Goal: Task Accomplishment & Management: Manage account settings

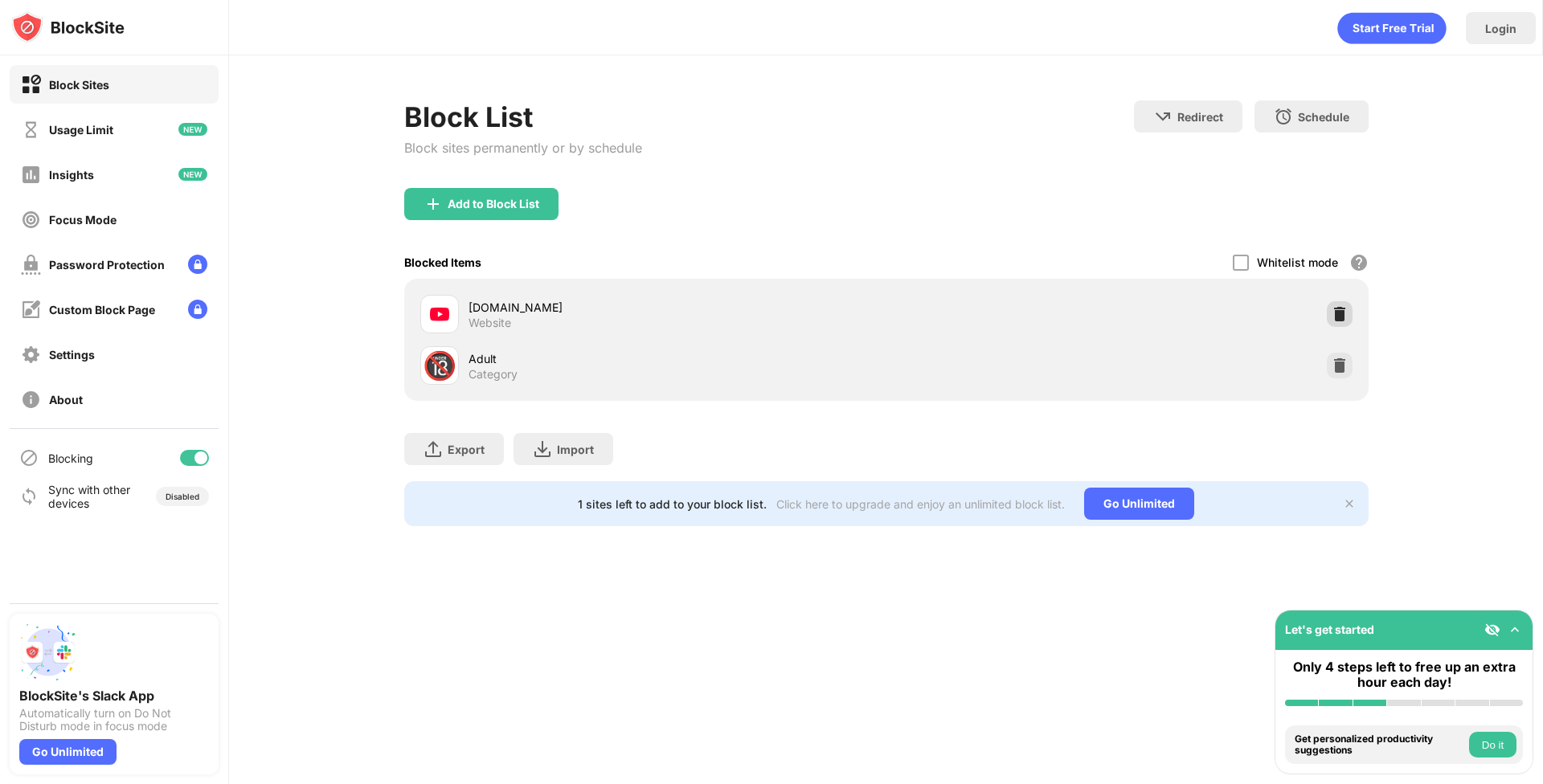
click at [1345, 306] on img at bounding box center [1340, 314] width 16 height 16
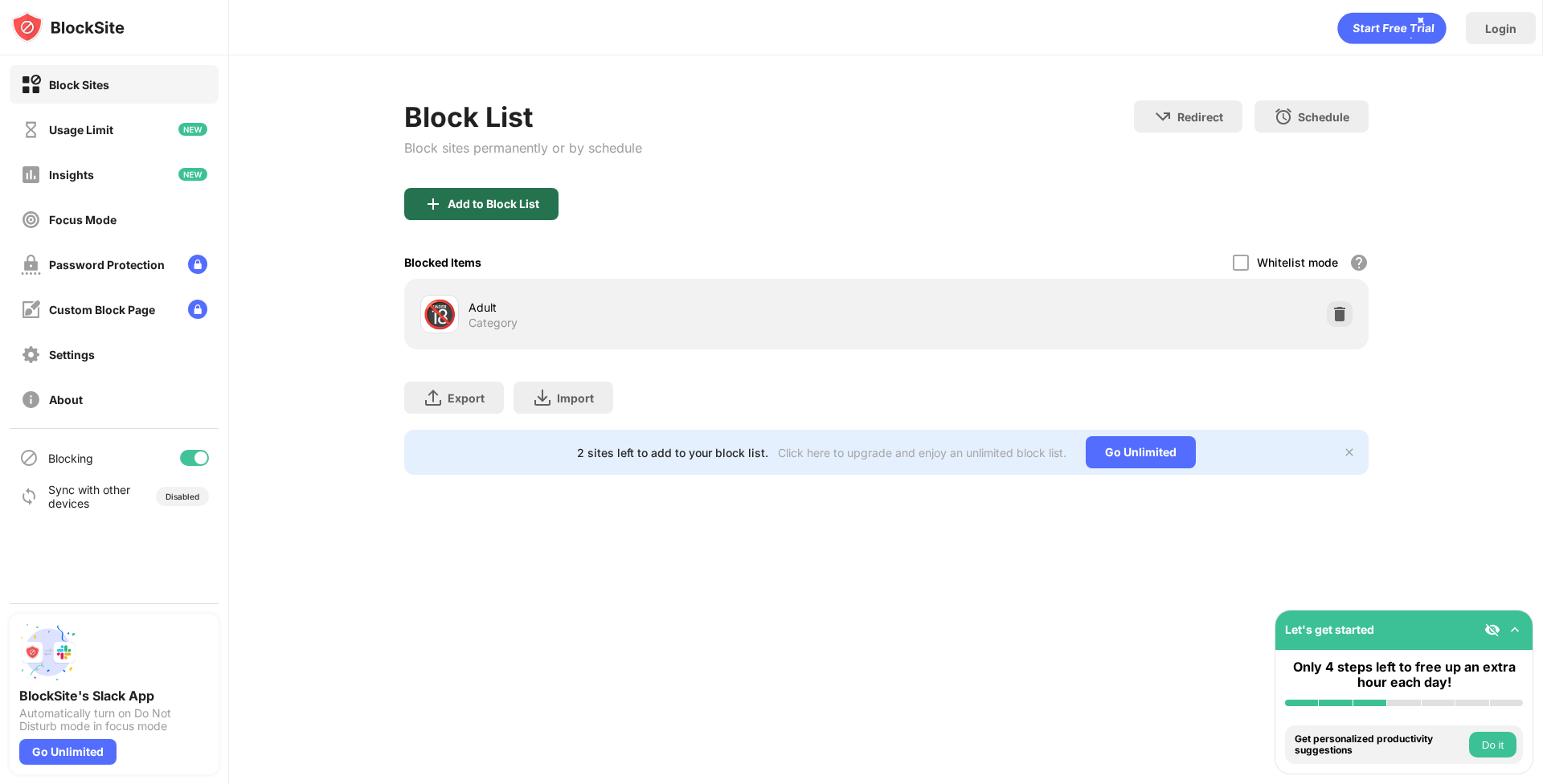
click at [506, 209] on div "Add to Block List" at bounding box center [494, 204] width 92 height 13
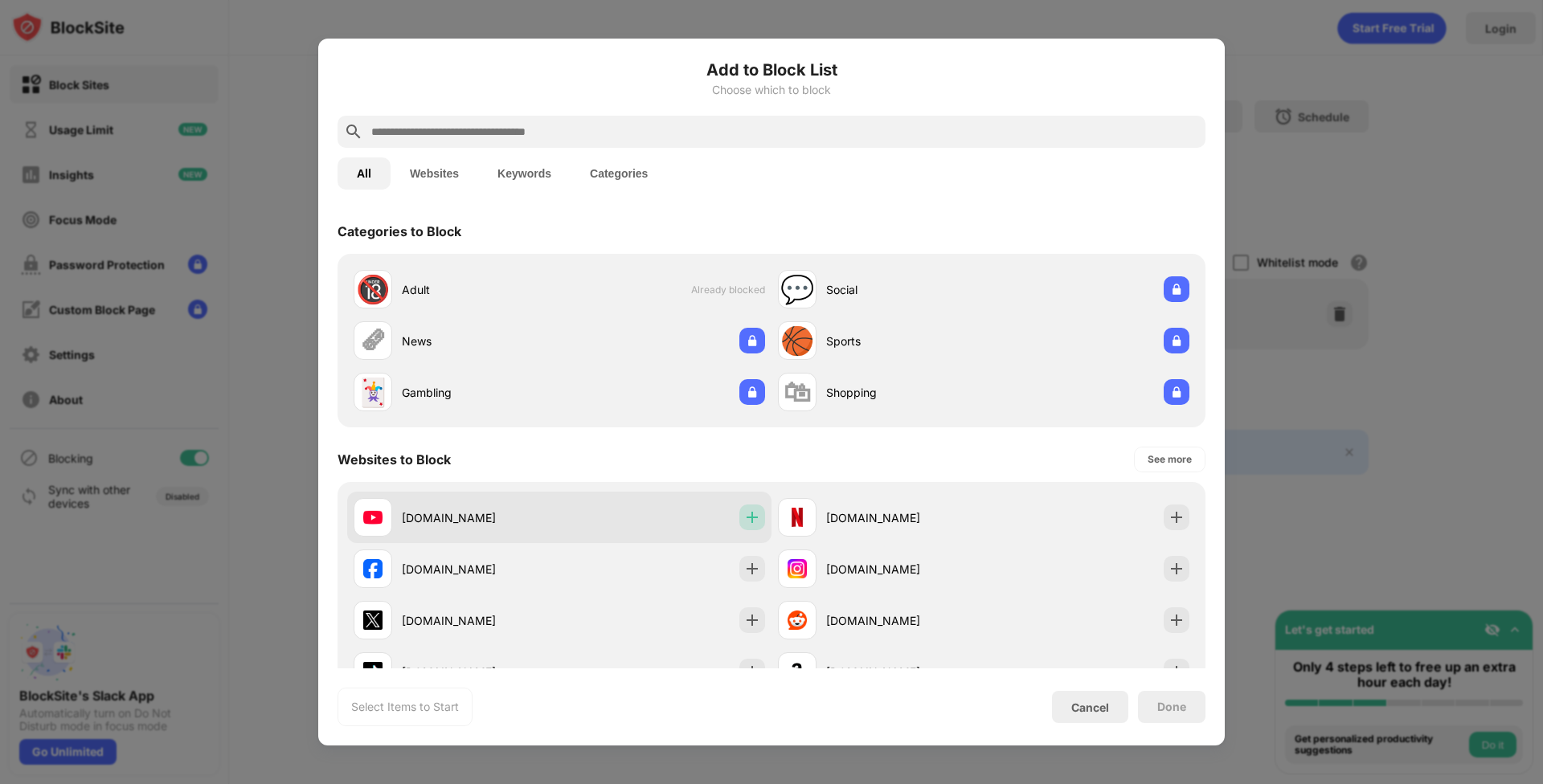
click at [739, 521] on div at bounding box center [752, 517] width 26 height 26
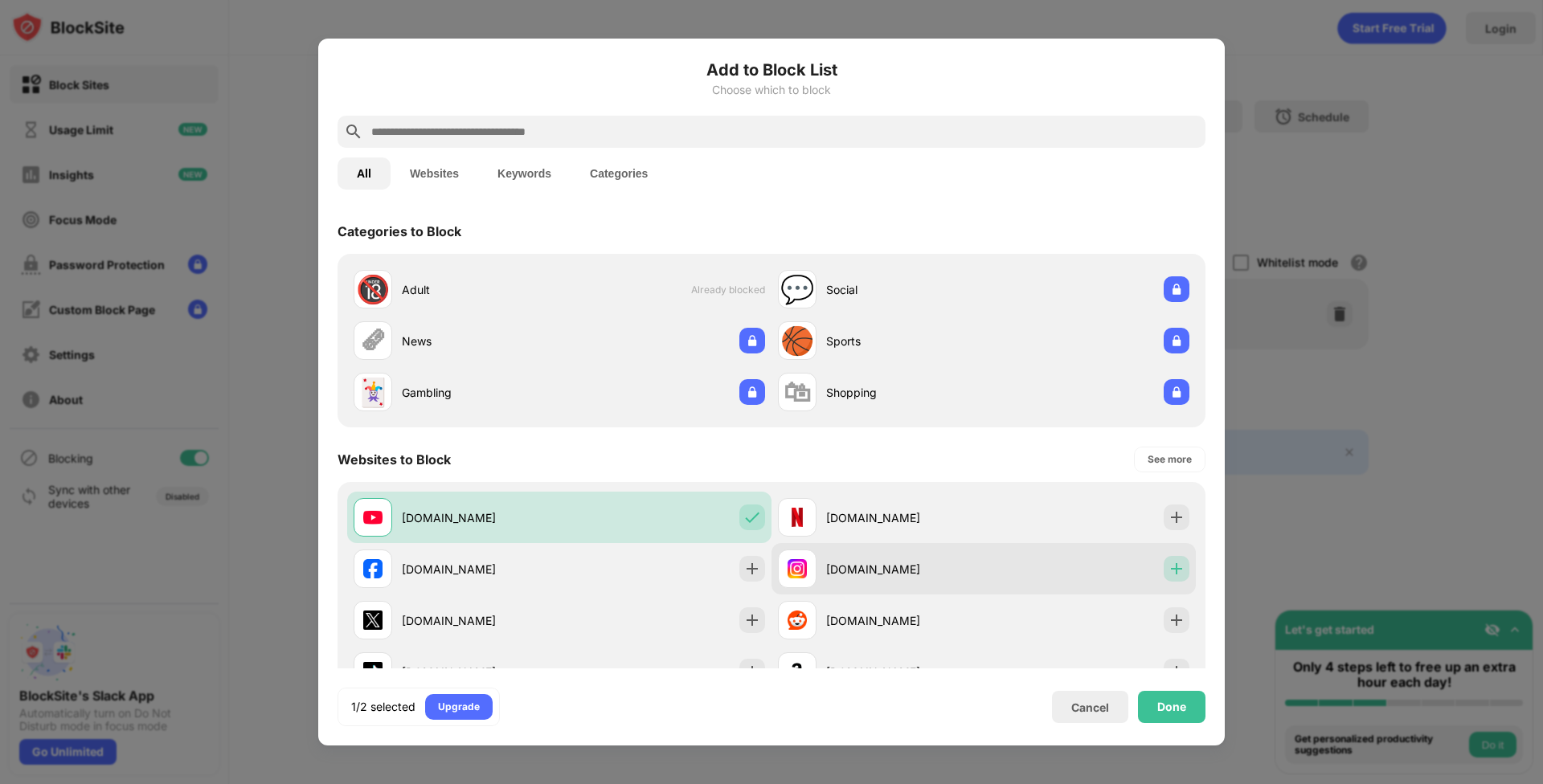
click at [1169, 575] on img at bounding box center [1177, 569] width 16 height 16
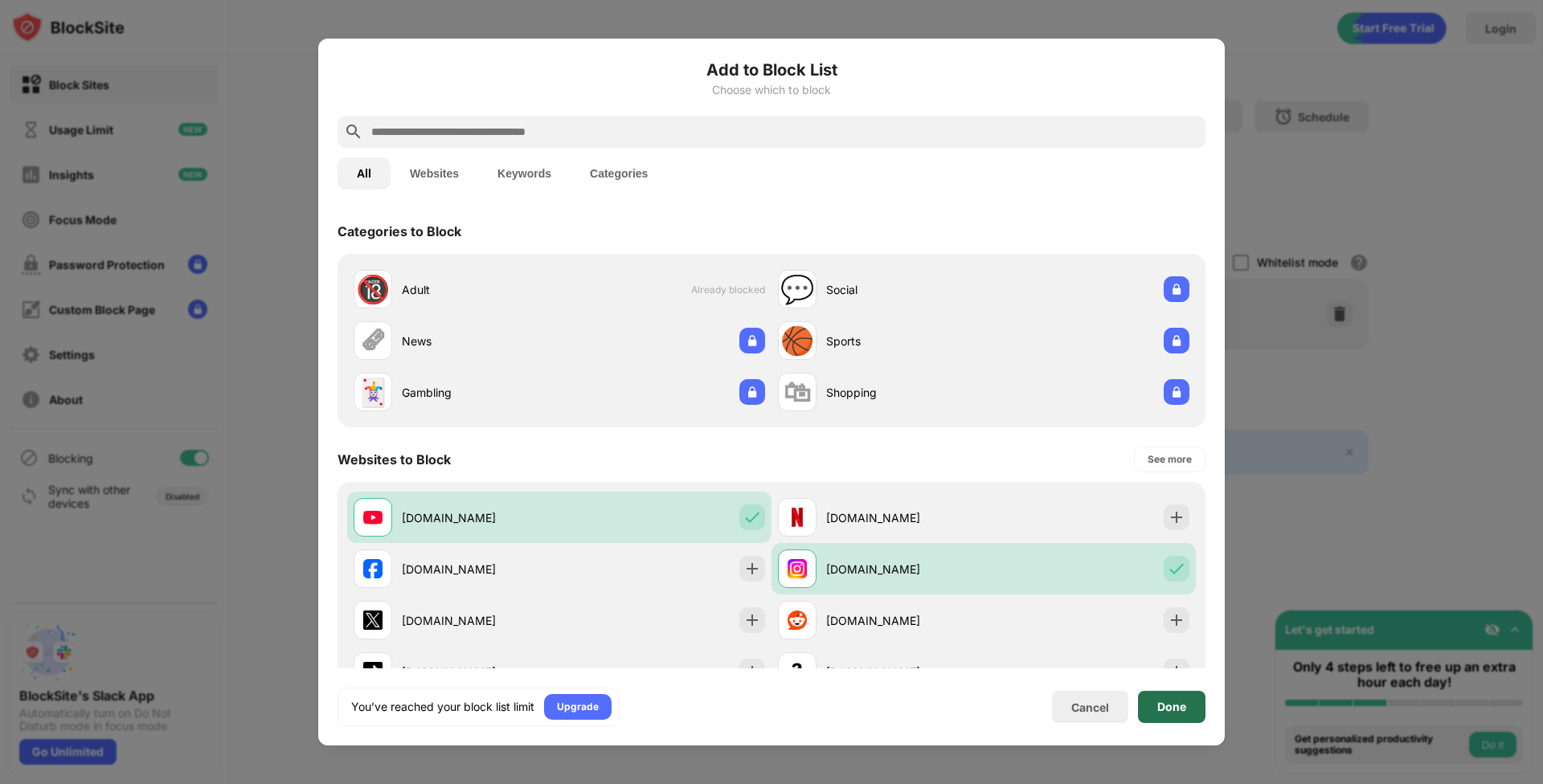
click at [1169, 697] on div "Done" at bounding box center [1172, 707] width 68 height 32
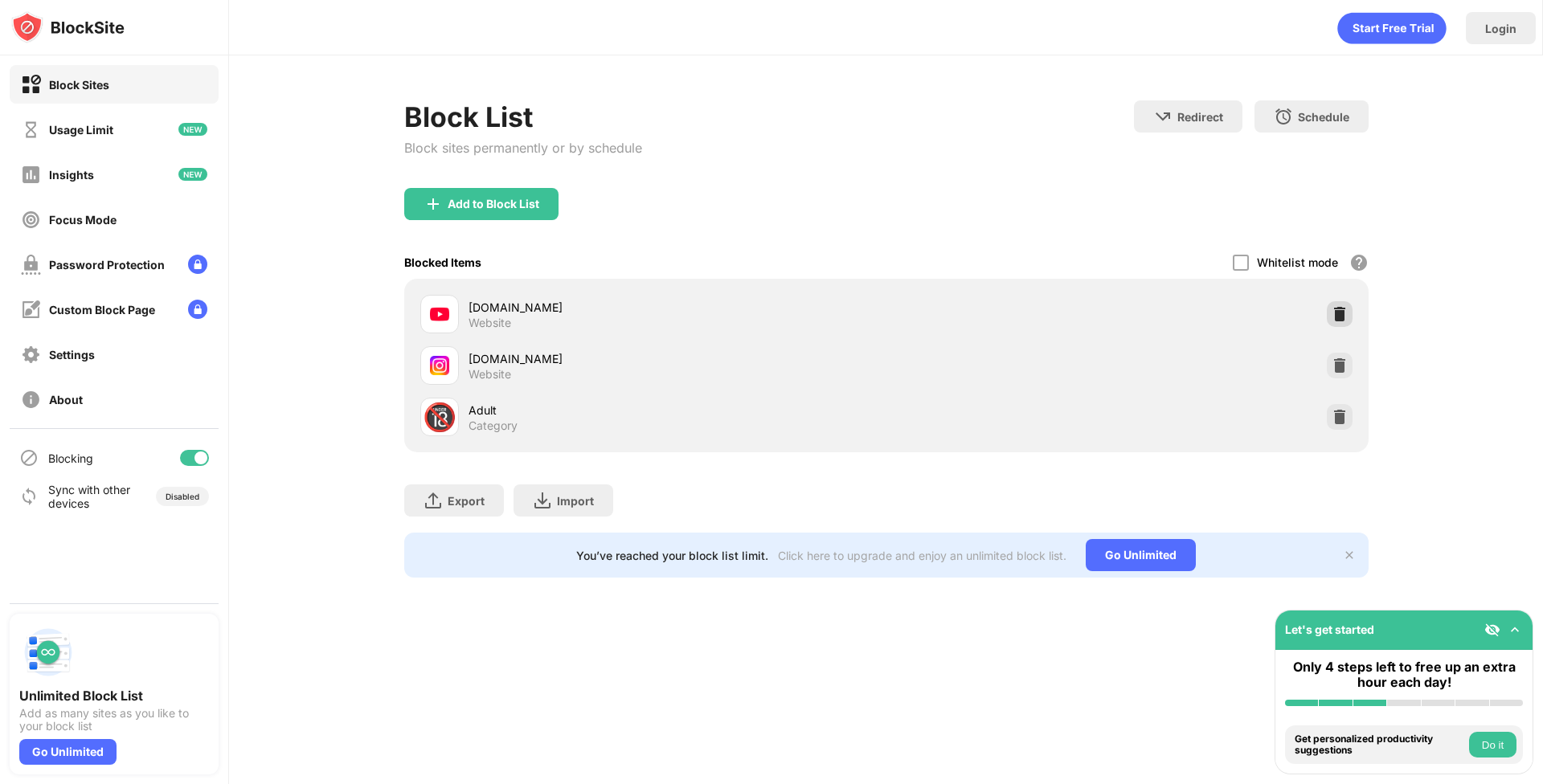
click at [1347, 317] on div at bounding box center [1340, 314] width 26 height 26
